Goal: Navigation & Orientation: Understand site structure

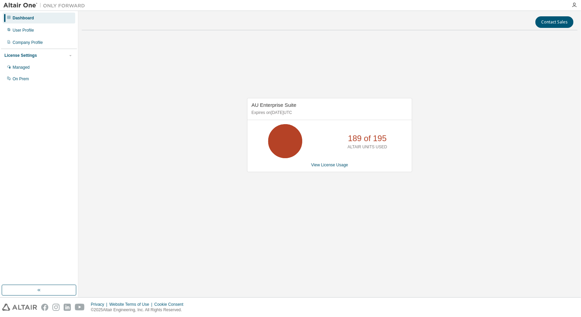
click at [412, 203] on div "AU Enterprise Suite Expires on September 29, 2025 UTC 189 of 195 ALTAIR UNITS U…" at bounding box center [330, 139] width 496 height 206
